Goal: Navigation & Orientation: Find specific page/section

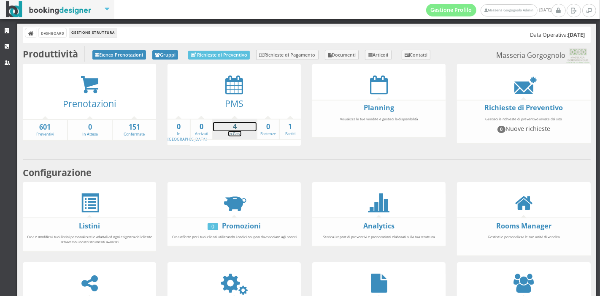
click at [230, 131] on link "4 In Casa" at bounding box center [234, 129] width 43 height 15
